Goal: Use online tool/utility: Utilize a website feature to perform a specific function

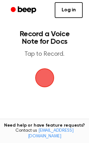
click at [49, 74] on span "button" at bounding box center [44, 78] width 20 height 20
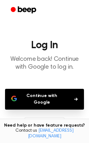
click at [59, 93] on button "Continue with Google" at bounding box center [44, 99] width 79 height 21
click at [43, 94] on button "Continue with Google" at bounding box center [44, 99] width 79 height 21
click at [47, 98] on button "Continue with Google" at bounding box center [44, 99] width 79 height 21
click at [36, 92] on button "Continue with Google" at bounding box center [44, 99] width 79 height 21
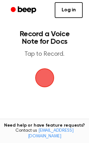
click at [44, 76] on span "button" at bounding box center [45, 78] width 18 height 18
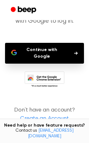
scroll to position [50, 0]
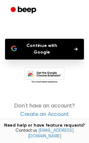
click at [44, 51] on button "Continue with Google" at bounding box center [44, 49] width 79 height 21
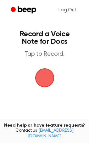
click at [44, 74] on span "button" at bounding box center [45, 78] width 18 height 18
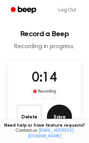
click at [63, 112] on button "Save" at bounding box center [59, 117] width 25 height 25
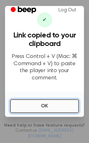
click at [29, 108] on button "OK" at bounding box center [44, 106] width 69 height 14
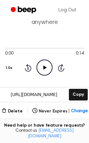
scroll to position [79, 0]
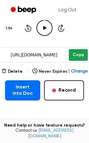
click at [72, 50] on button "Copy" at bounding box center [78, 55] width 19 height 12
